Goal: Task Accomplishment & Management: Manage account settings

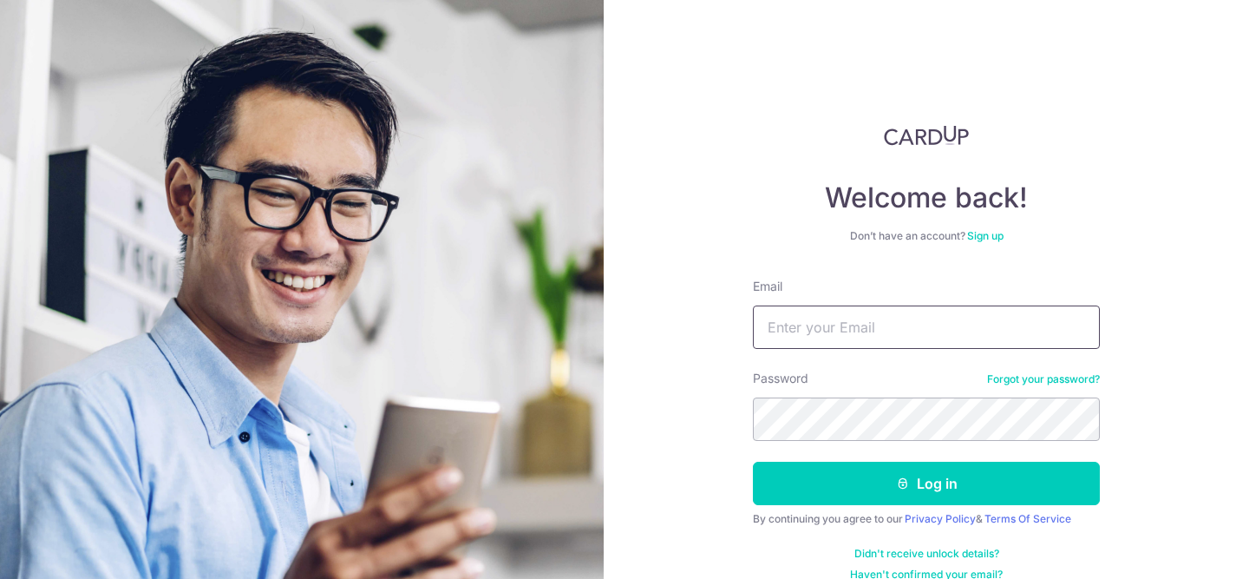
click at [826, 316] on input "Email" at bounding box center [926, 326] width 347 height 43
type input "[EMAIL_ADDRESS][DOMAIN_NAME]"
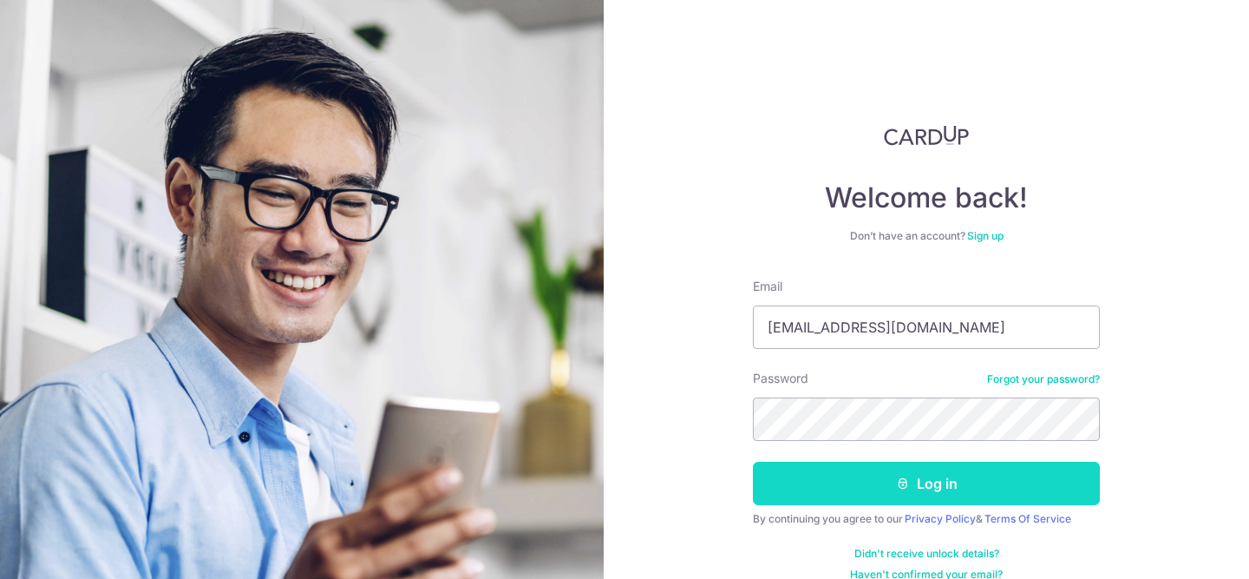
click at [903, 476] on icon "submit" at bounding box center [903, 483] width 14 height 14
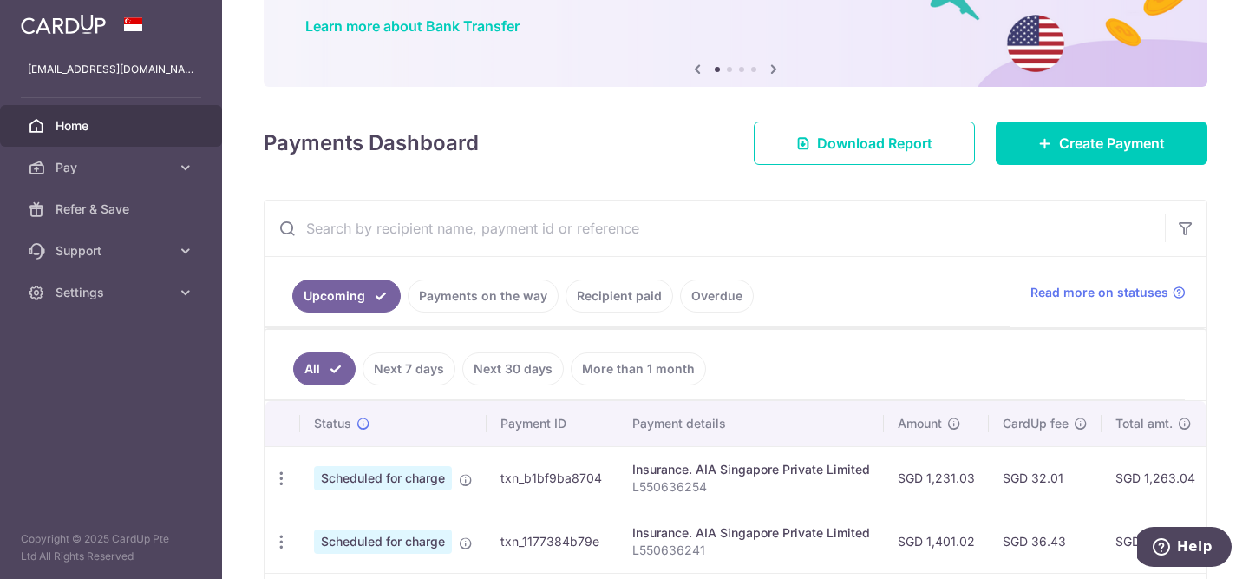
scroll to position [137, 0]
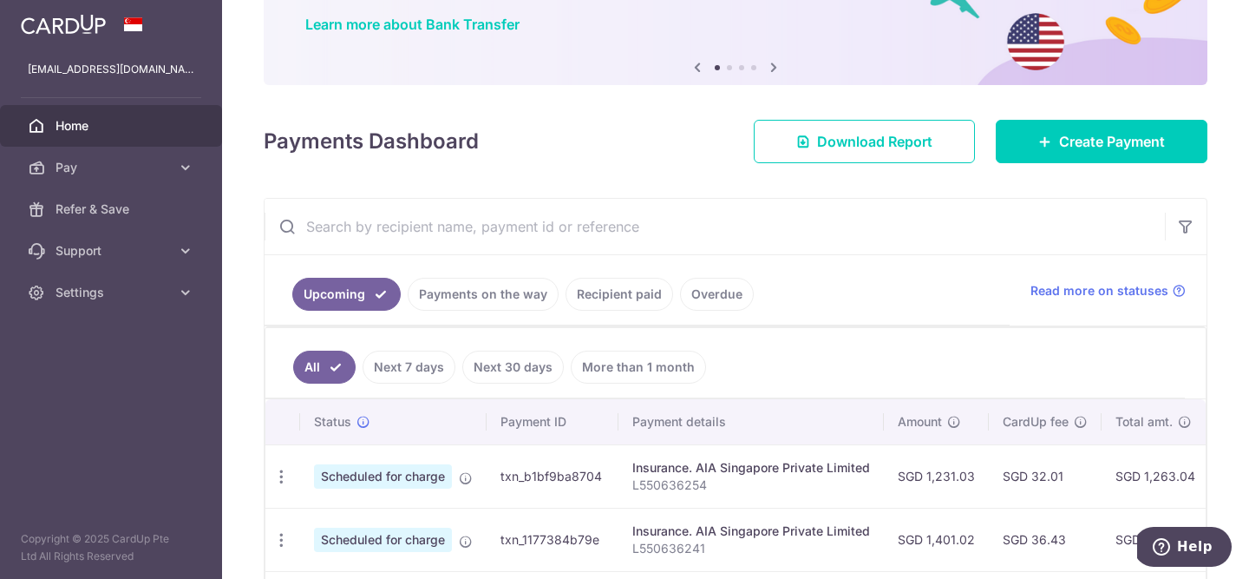
click at [579, 292] on link "Recipient paid" at bounding box center [620, 294] width 108 height 33
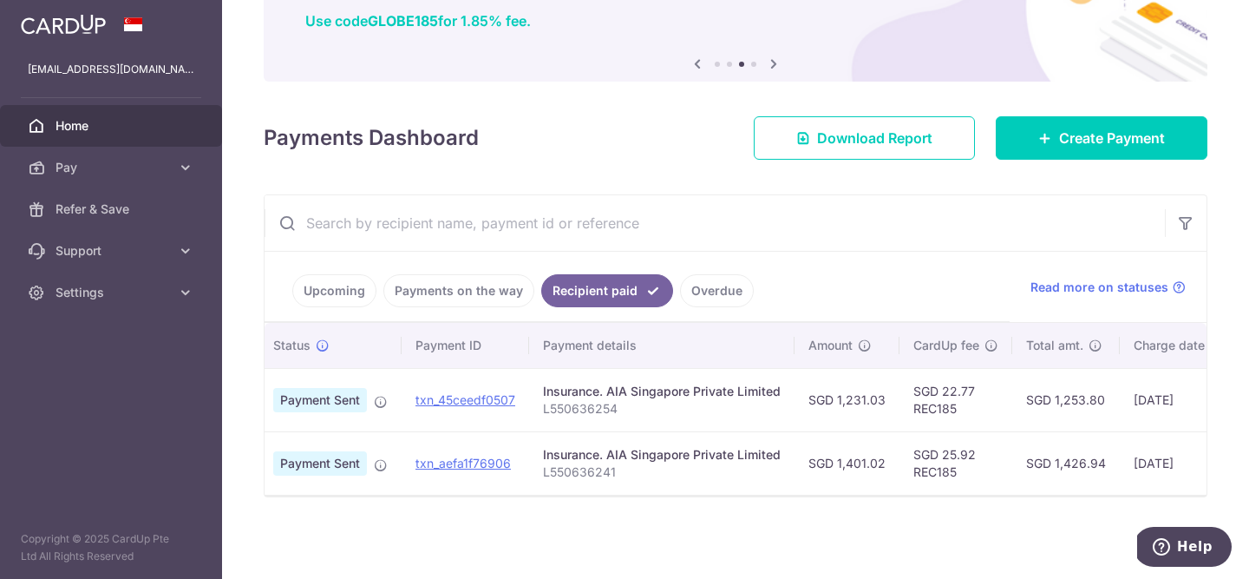
scroll to position [0, 0]
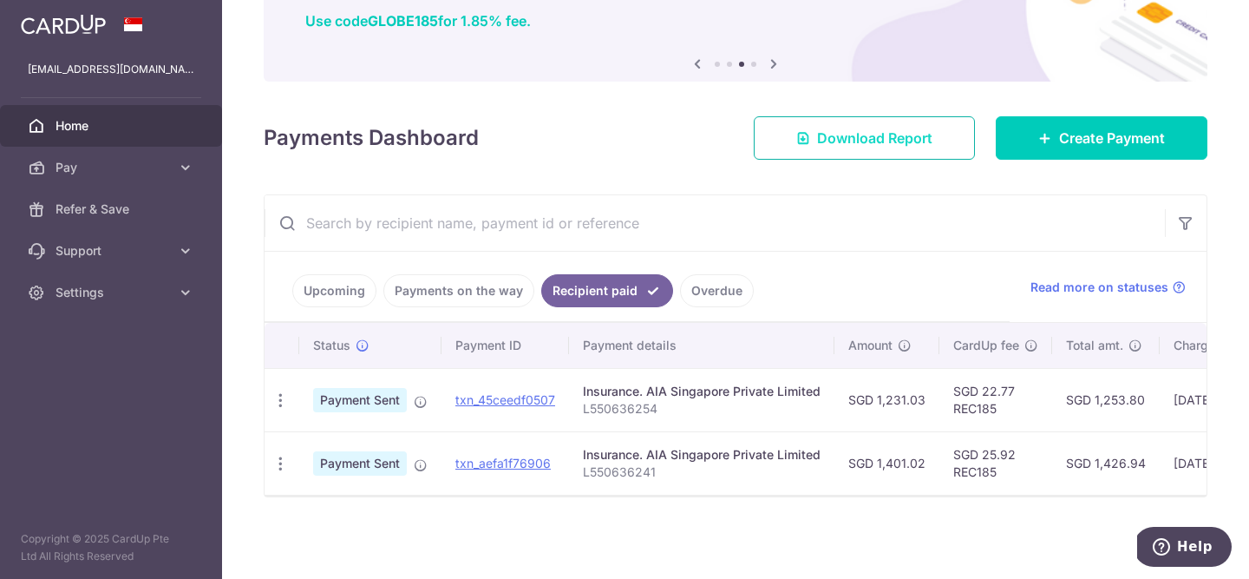
click at [846, 132] on span "Download Report" at bounding box center [874, 138] width 115 height 21
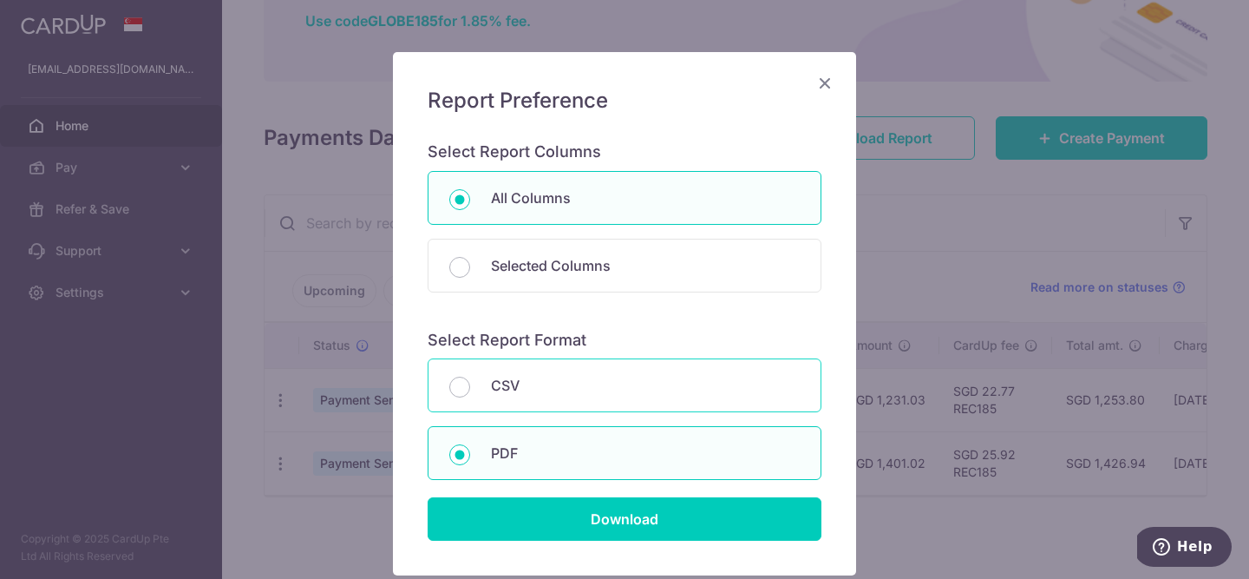
scroll to position [90, 0]
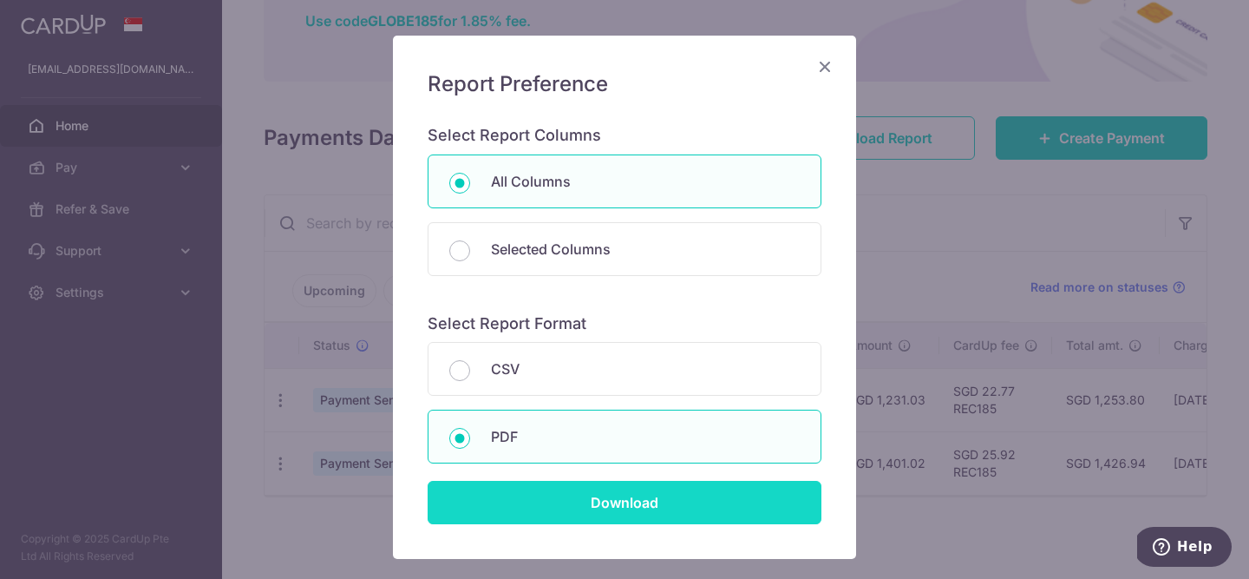
click at [559, 502] on input "Download" at bounding box center [625, 502] width 394 height 43
